Goal: Check status

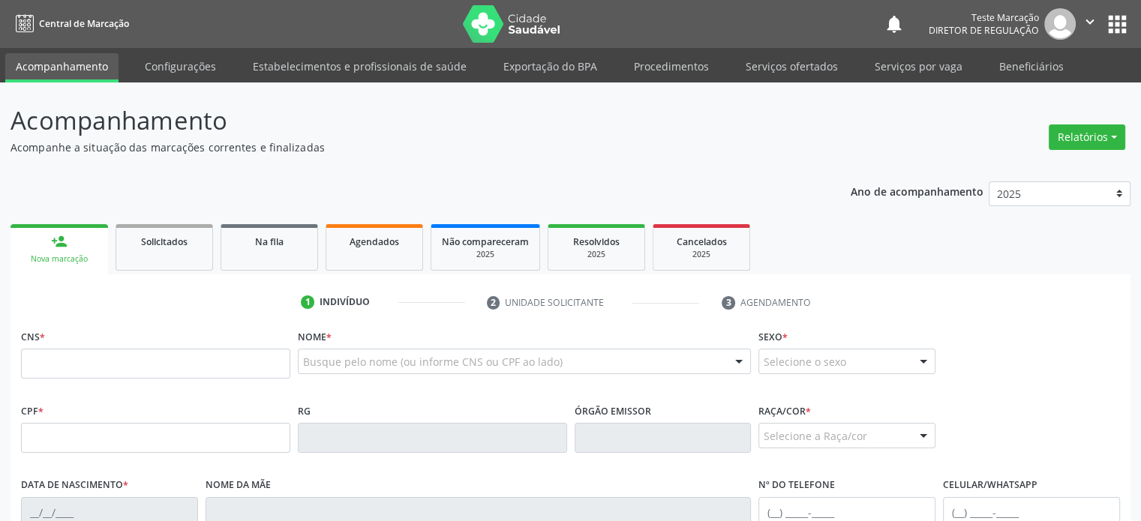
click at [773, 146] on p "Acompanhe a situação das marcações correntes e finalizadas" at bounding box center [403, 148] width 784 height 16
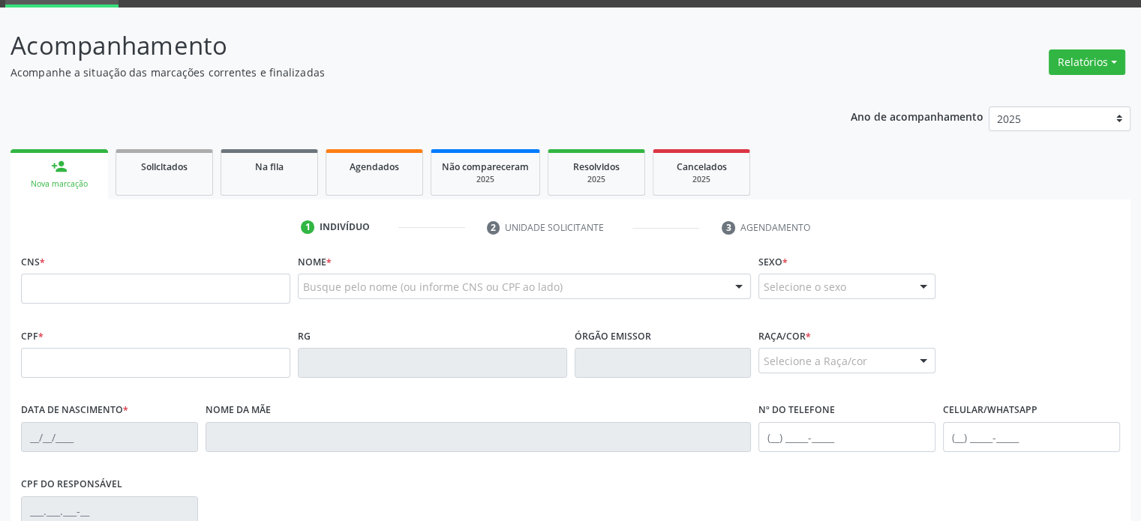
click at [903, 212] on div "1 Indivíduo 2 Unidade solicitante 3 Agendamento CNS * Nome * Busque pelo nome (…" at bounding box center [571, 464] width 1120 height 528
click at [1098, 266] on div "CNS * Nome * Busque pelo nome (ou informe CNS ou CPF ao lado) Nenhum resultado …" at bounding box center [570, 288] width 1106 height 74
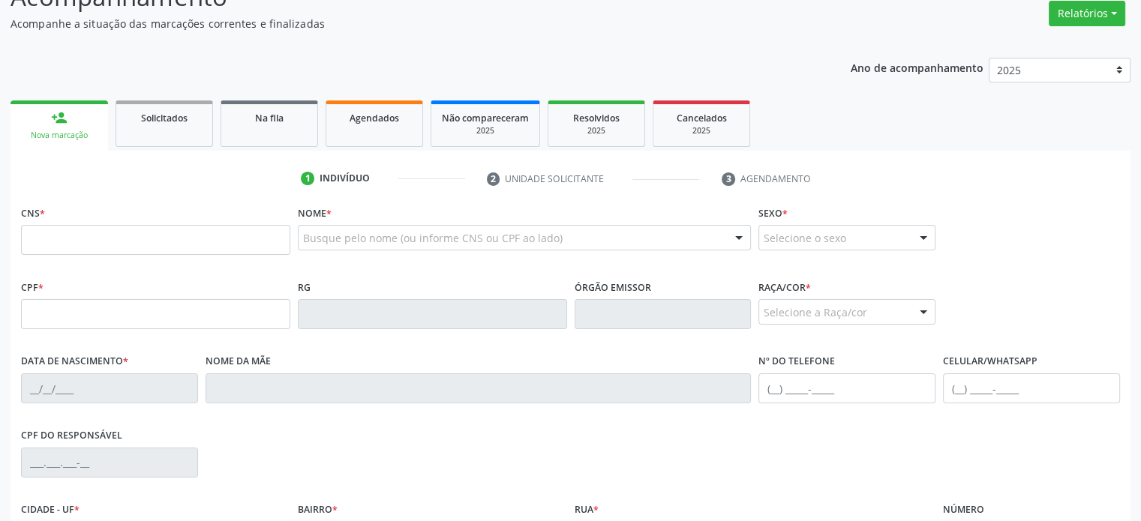
scroll to position [150, 0]
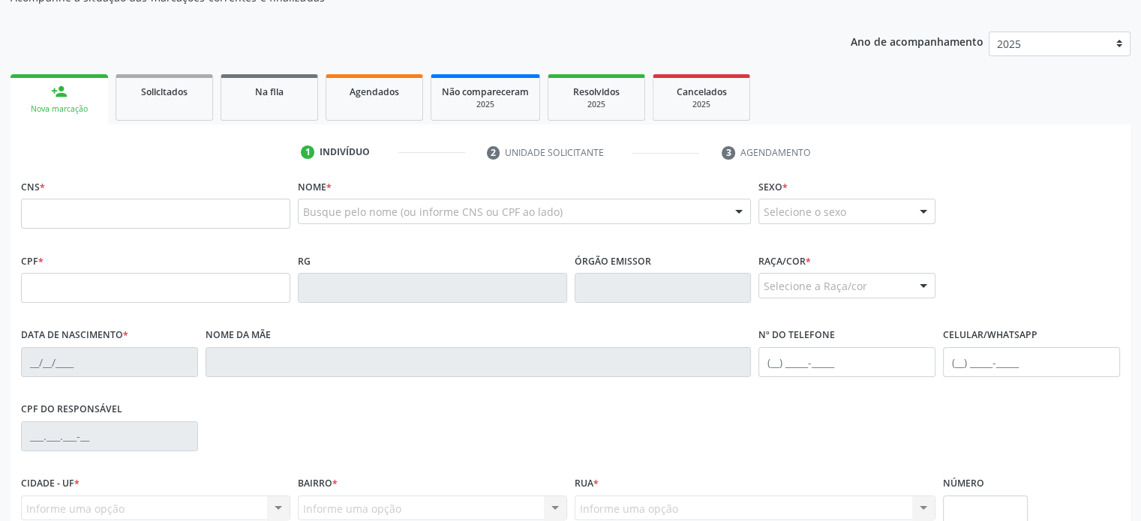
drag, startPoint x: 728, startPoint y: 158, endPoint x: 750, endPoint y: 212, distance: 59.2
click at [750, 212] on div "1 Indivíduo 2 Unidade solicitante 3 Agendamento CNS * Nome * Busque pelo nome (…" at bounding box center [571, 396] width 1120 height 512
click at [105, 222] on input "text" at bounding box center [155, 214] width 269 height 30
paste input "898 0051 5278 4558"
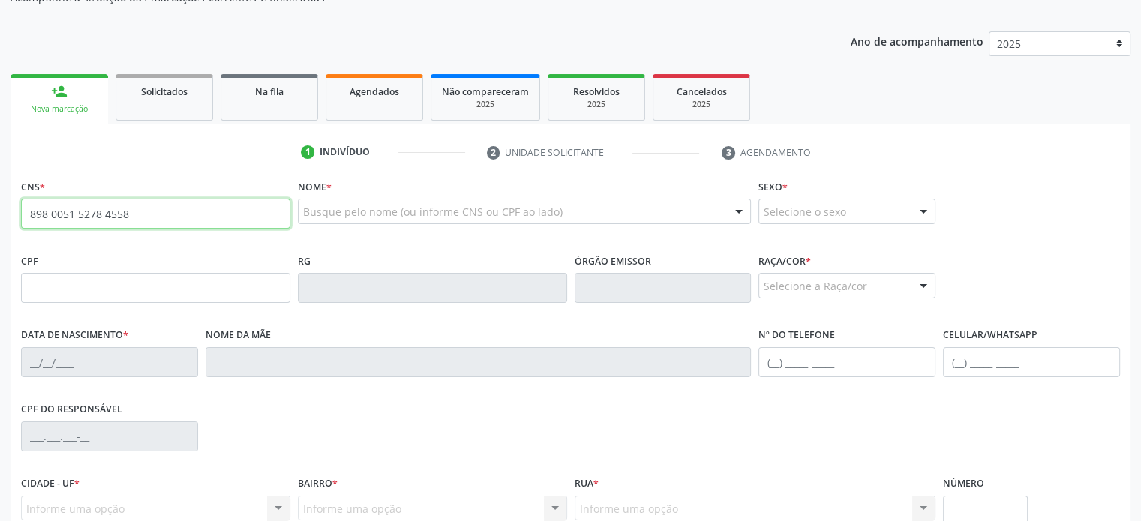
type input "898 0051 5278 4558"
click at [284, 236] on fieldset "CNS * 898 0051 5278 4558" at bounding box center [155, 208] width 269 height 64
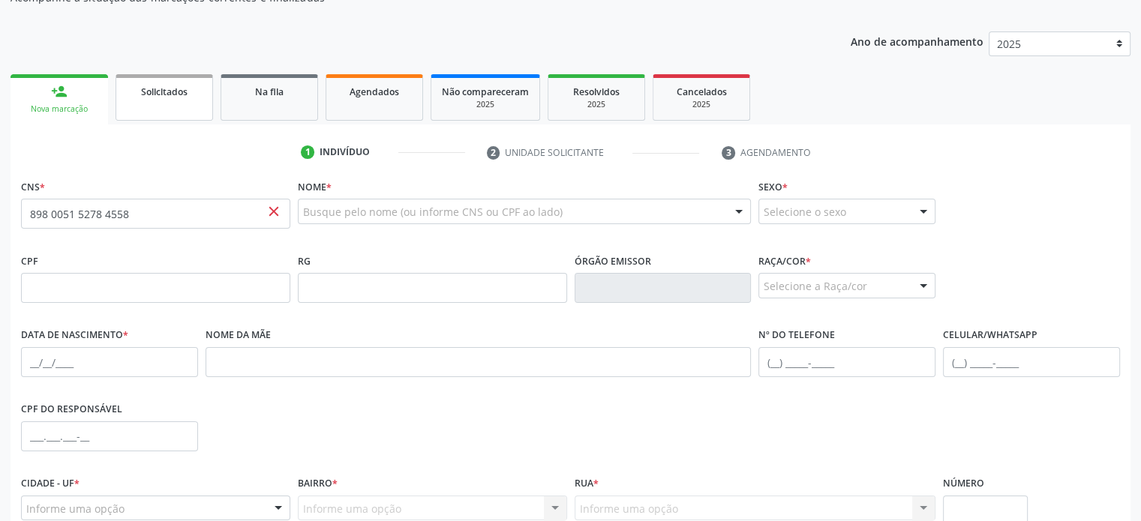
click at [179, 104] on link "Solicitados" at bounding box center [165, 97] width 98 height 47
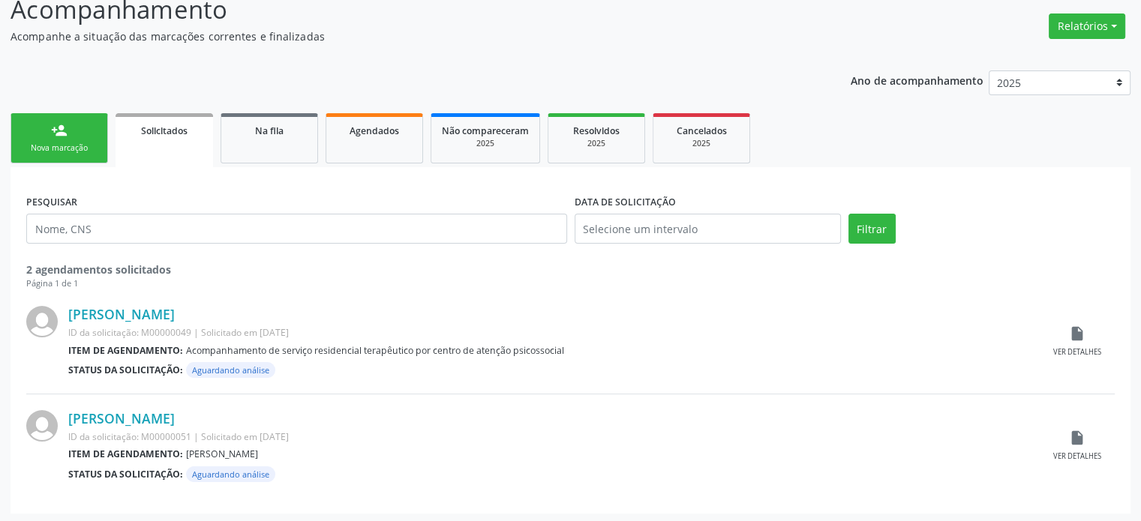
scroll to position [0, 0]
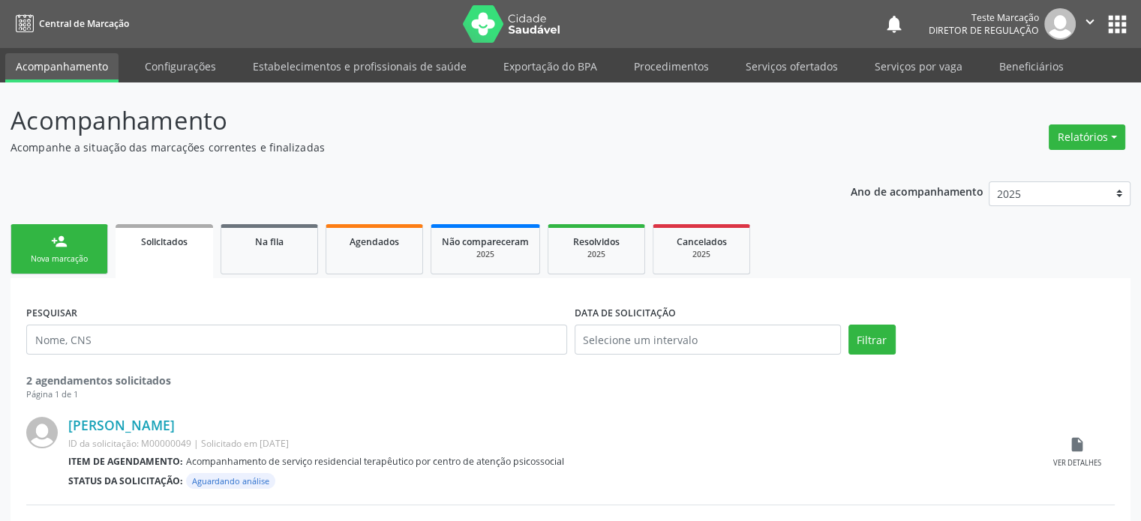
click at [1116, 26] on button "apps" at bounding box center [1117, 24] width 26 height 26
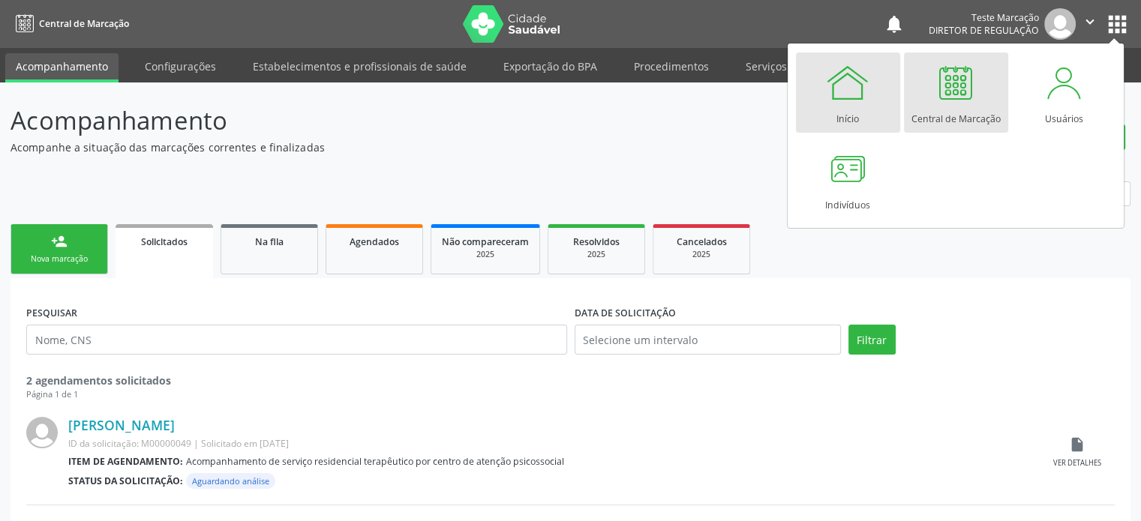
click at [861, 87] on div at bounding box center [847, 82] width 45 height 45
